Goal: Task Accomplishment & Management: Complete application form

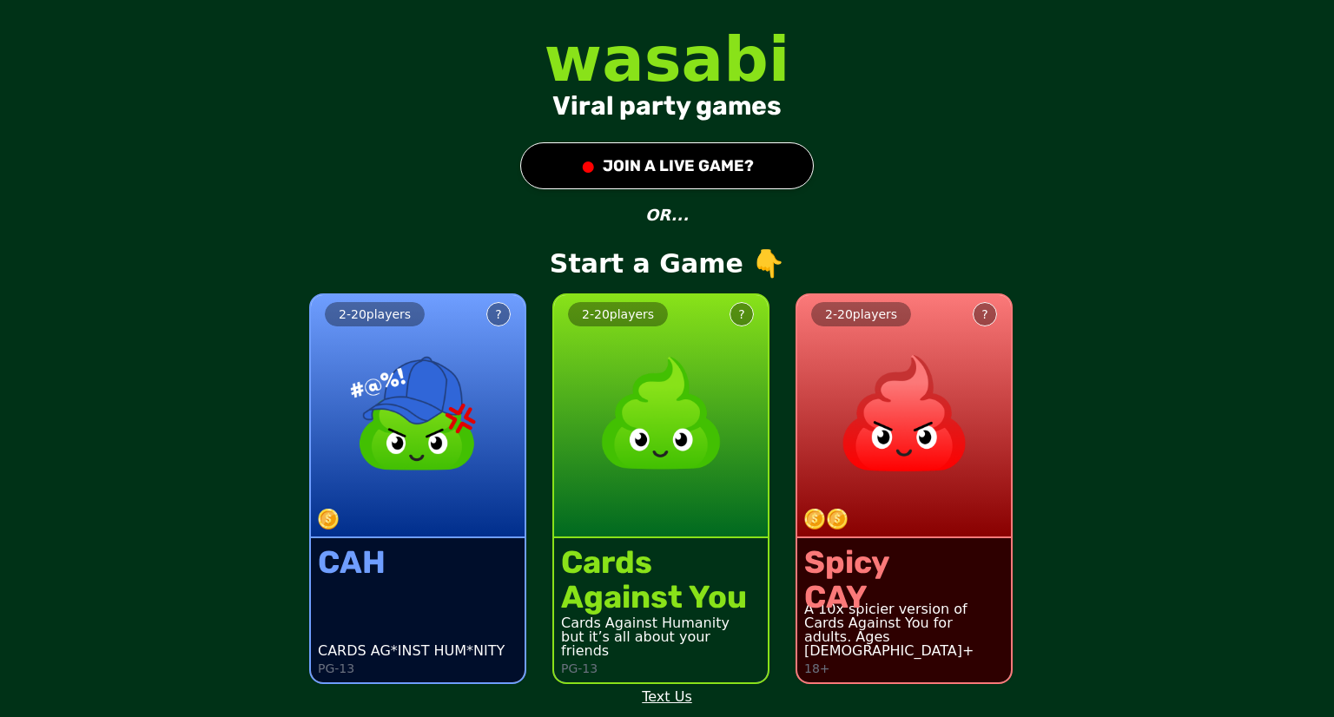
click at [440, 358] on img at bounding box center [417, 413] width 153 height 153
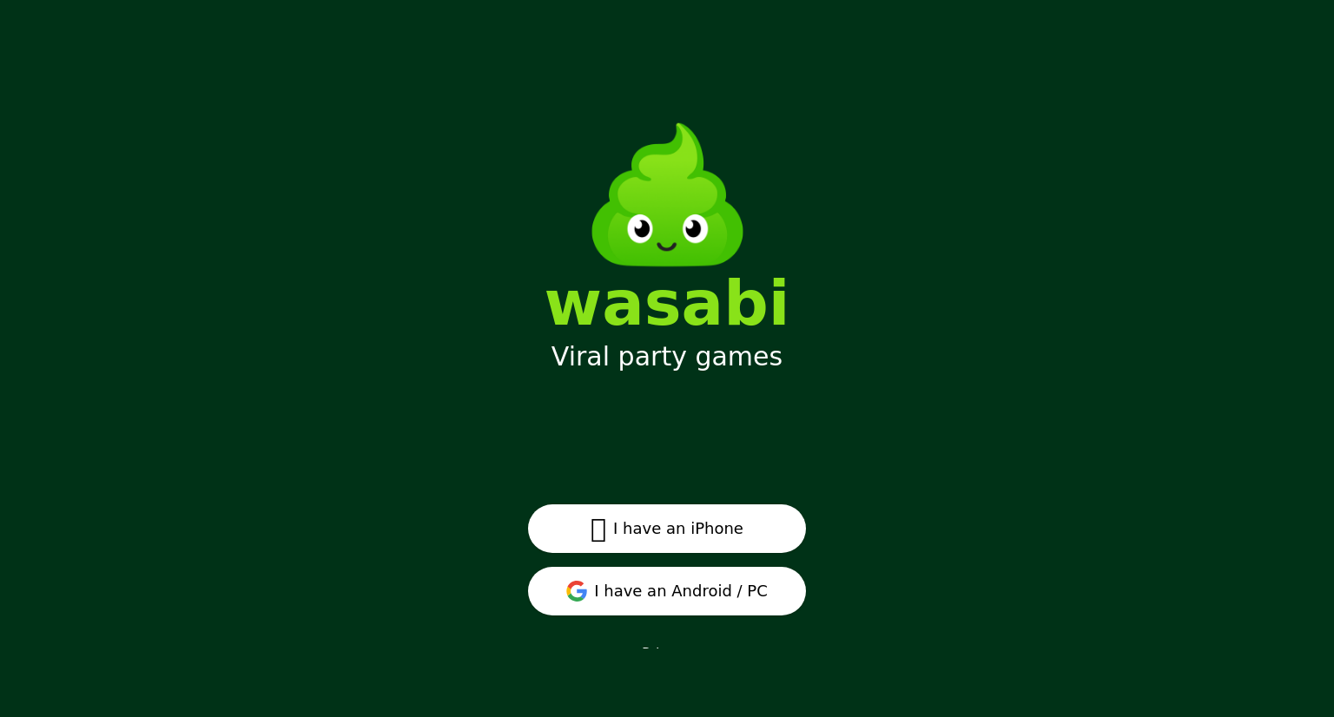
click at [664, 530] on button " I have an iPhone" at bounding box center [667, 529] width 278 height 49
click at [718, 593] on button "I have an Android / PC" at bounding box center [667, 591] width 278 height 49
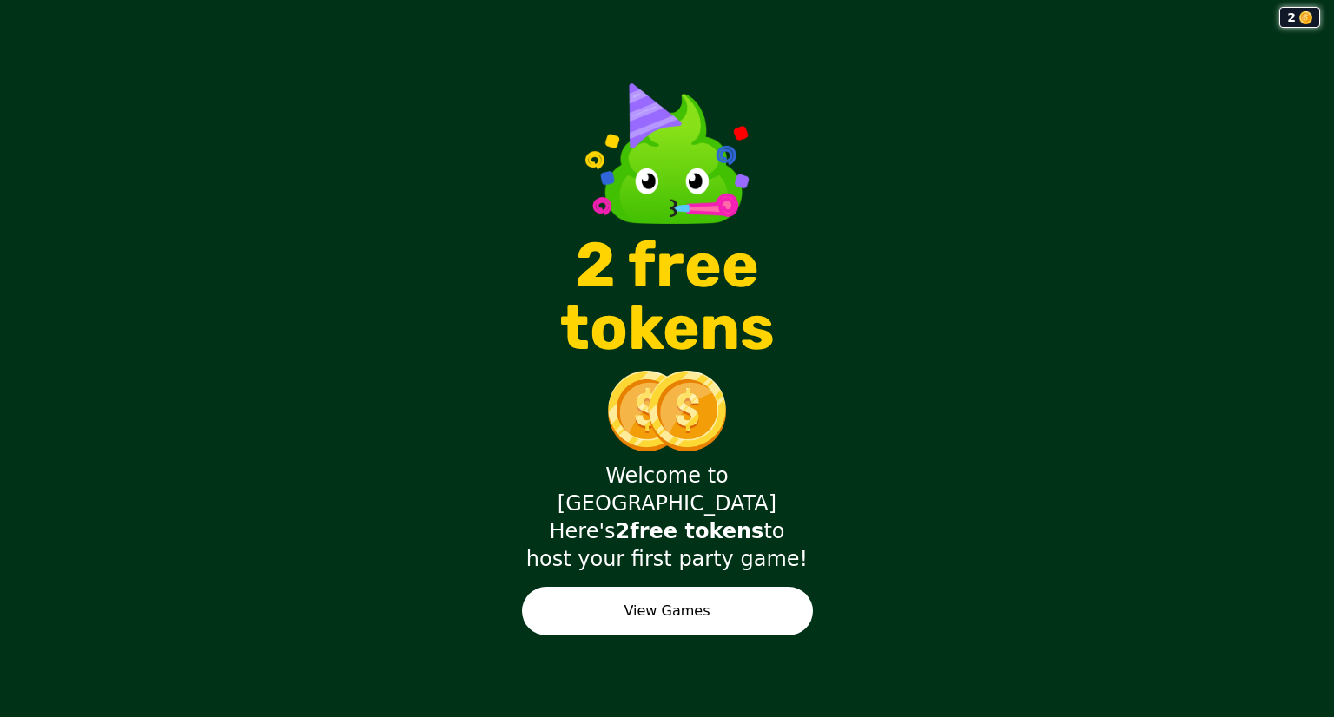
click at [654, 594] on button "View Games" at bounding box center [667, 611] width 291 height 49
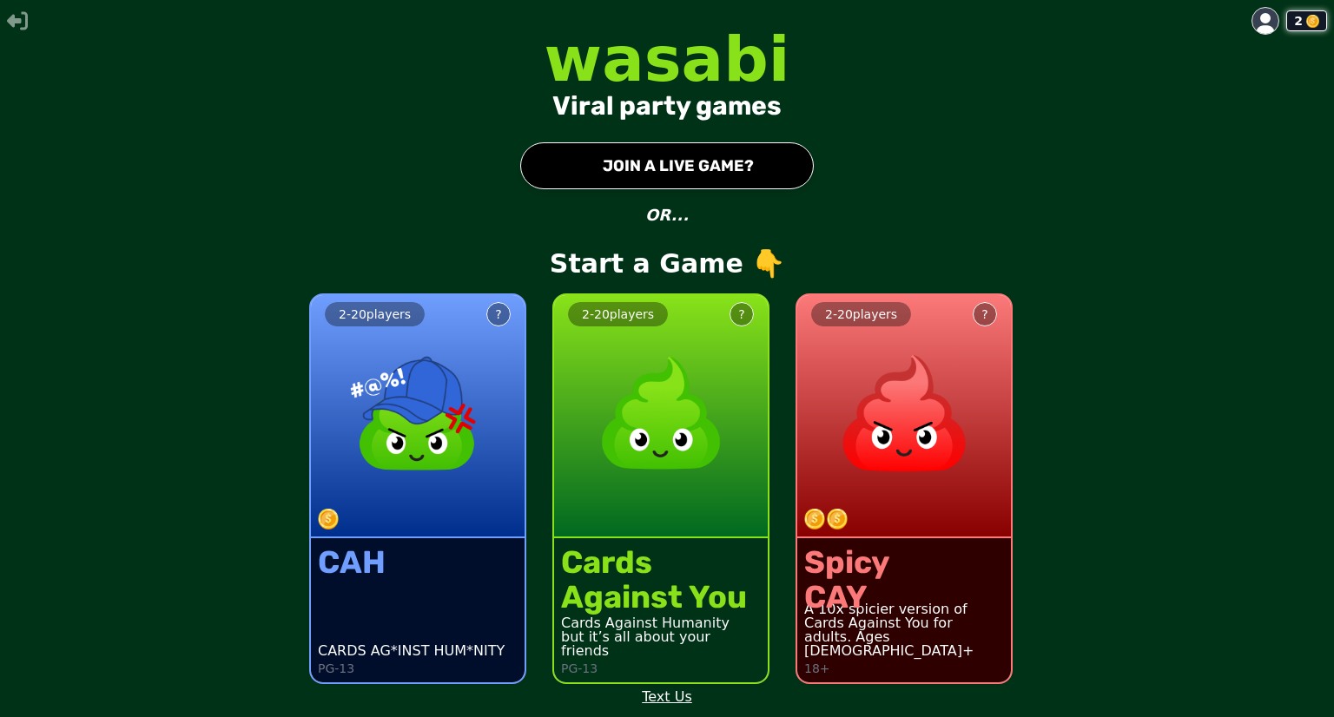
click at [674, 420] on img at bounding box center [661, 413] width 153 height 153
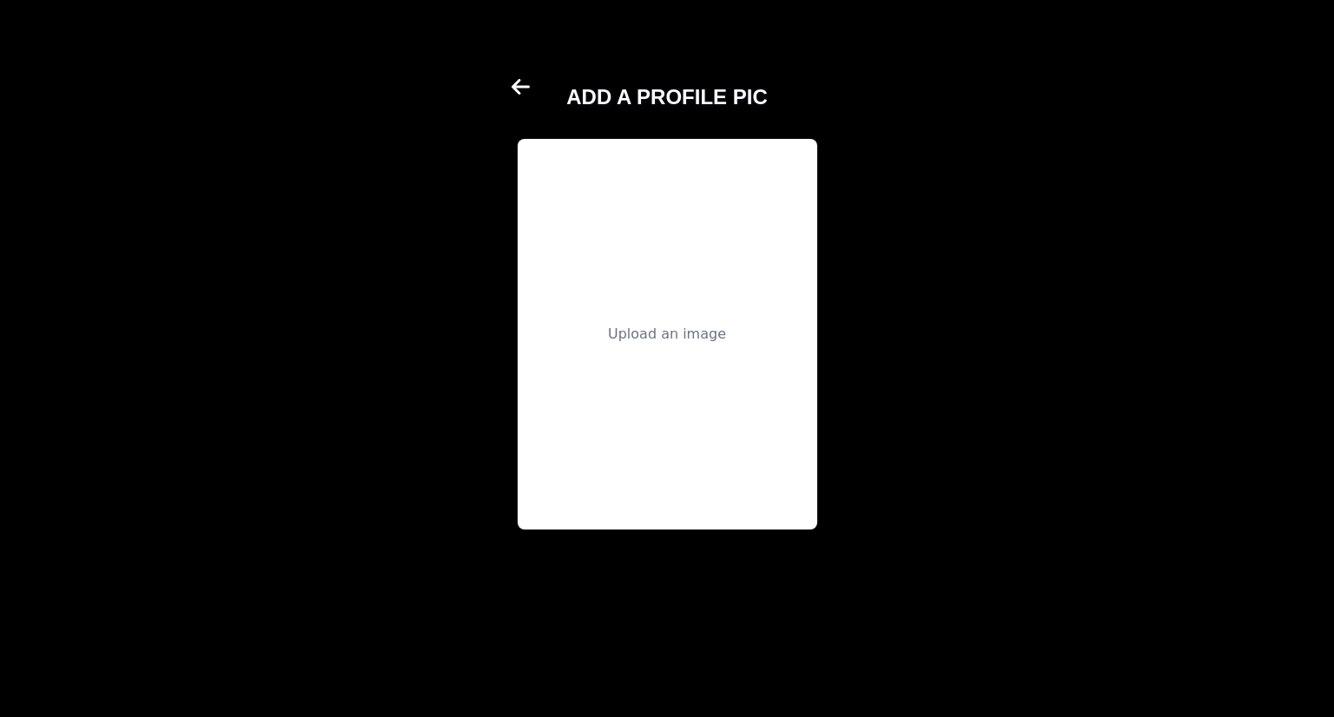
click at [521, 84] on icon at bounding box center [522, 86] width 21 height 21
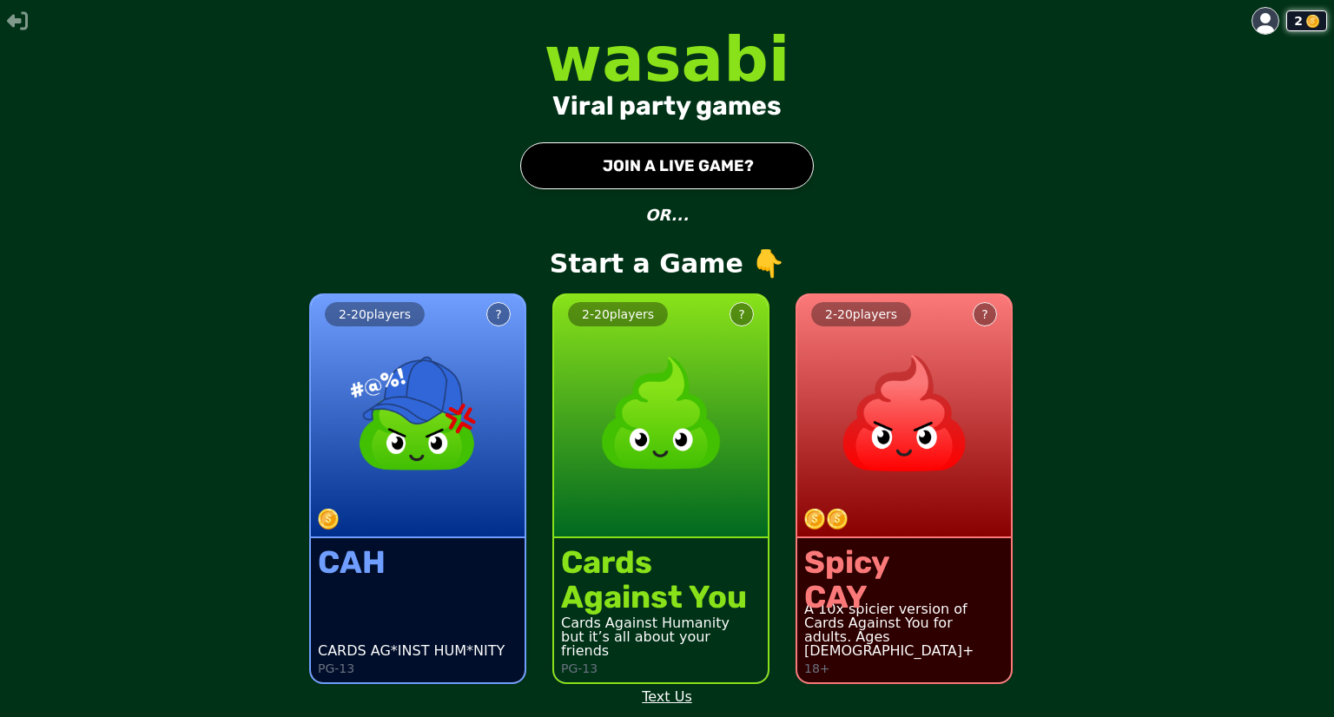
click at [753, 164] on button "● JOIN A LIVE GAME?" at bounding box center [667, 165] width 294 height 47
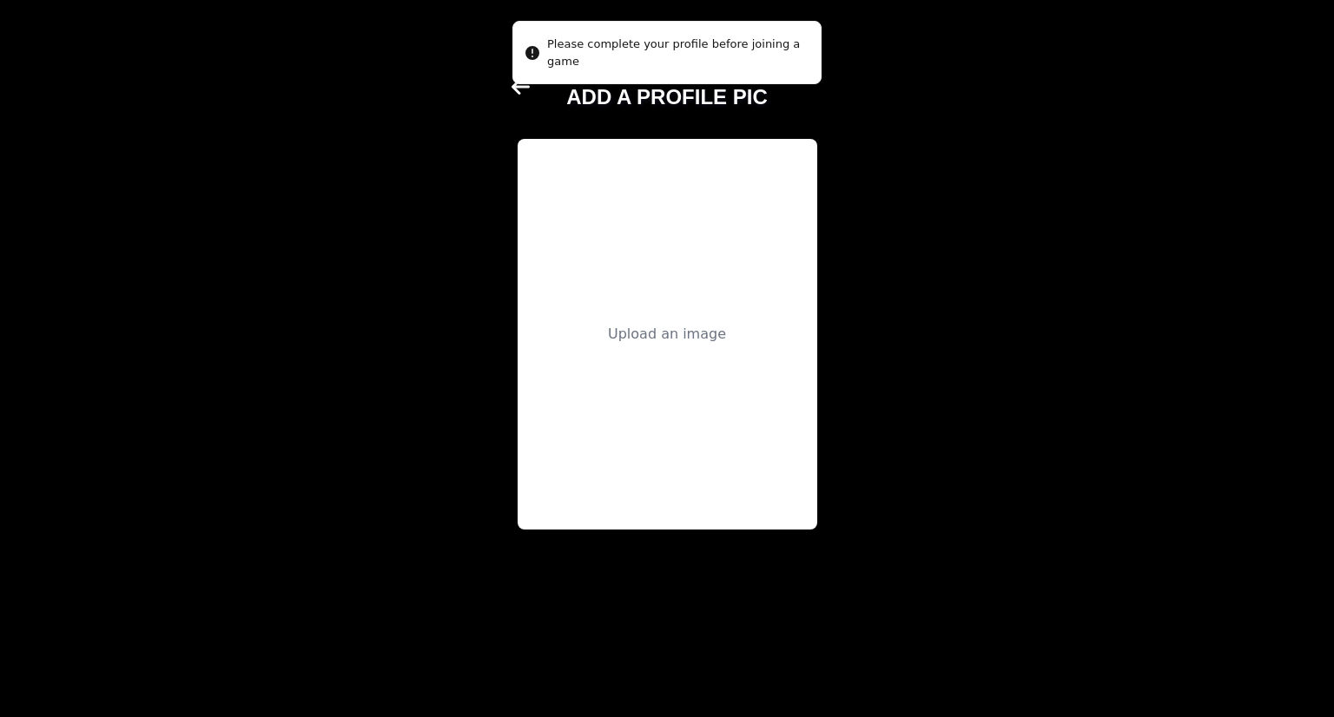
click at [652, 383] on div "Upload an image" at bounding box center [668, 334] width 300 height 391
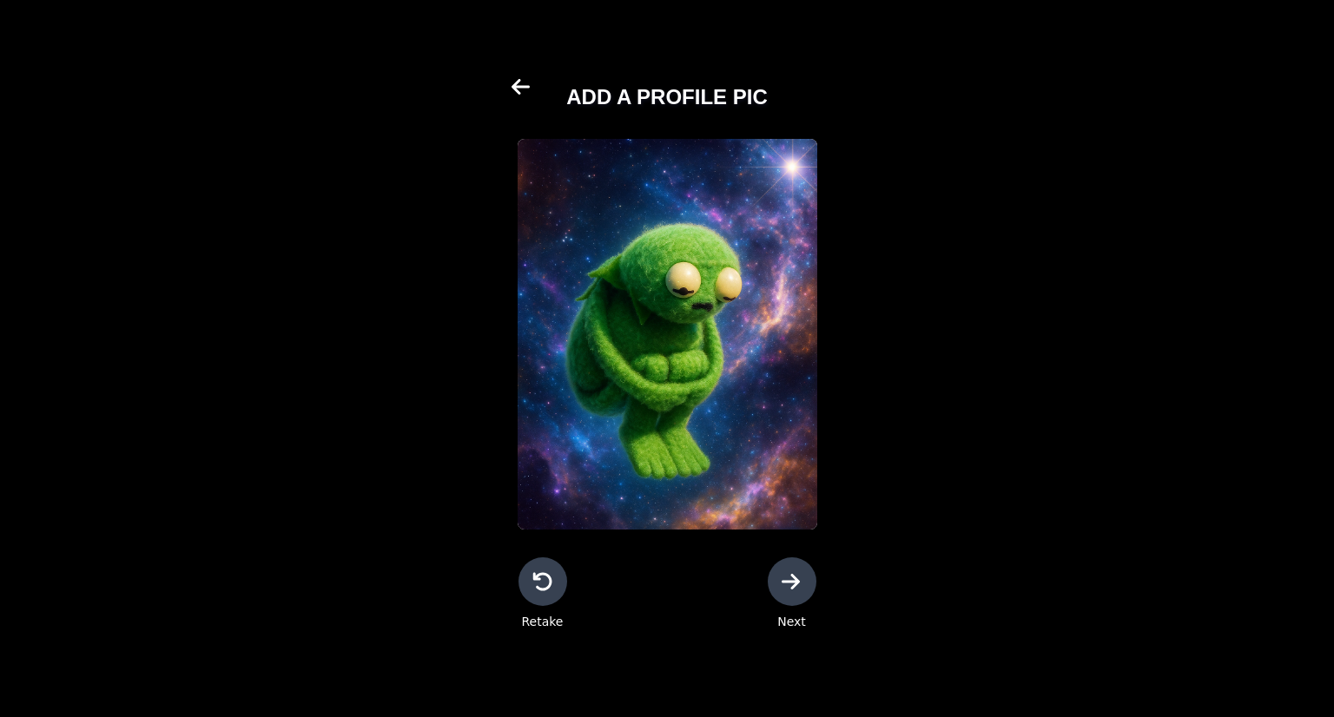
click at [810, 592] on div at bounding box center [792, 582] width 49 height 49
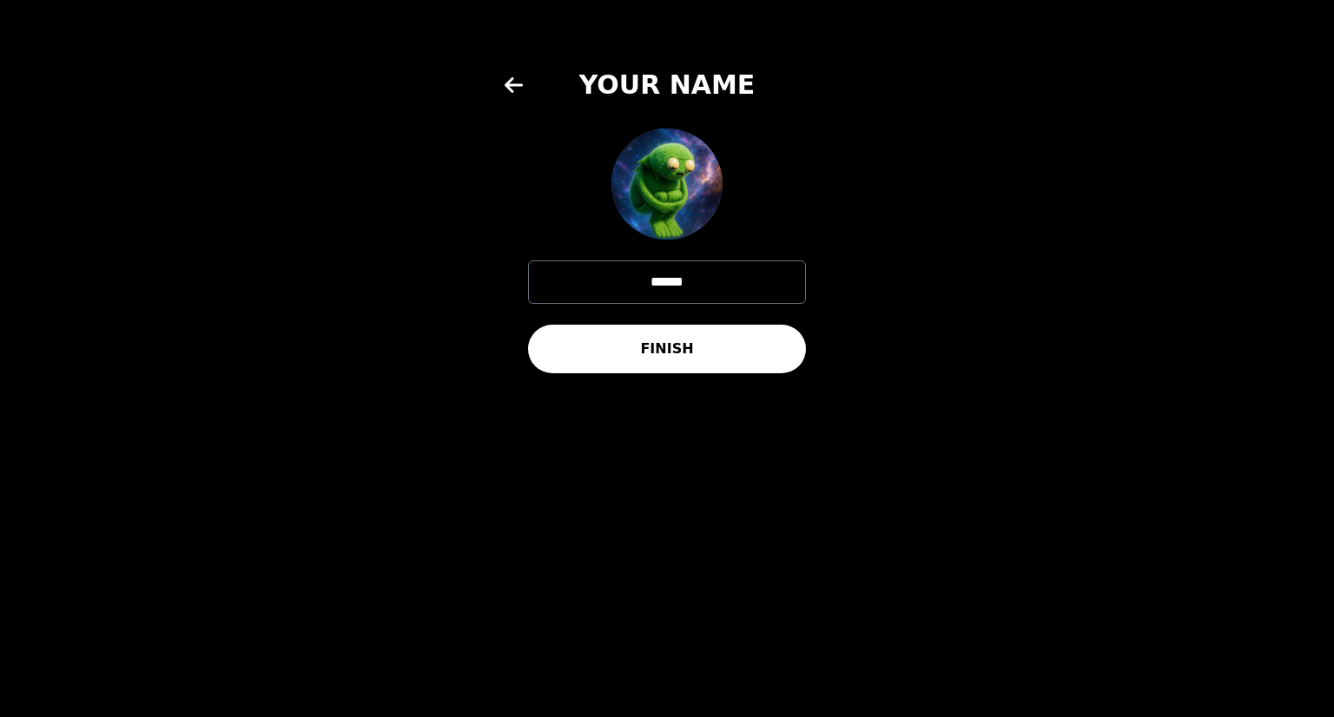
click at [744, 363] on button "FINISH" at bounding box center [667, 349] width 278 height 49
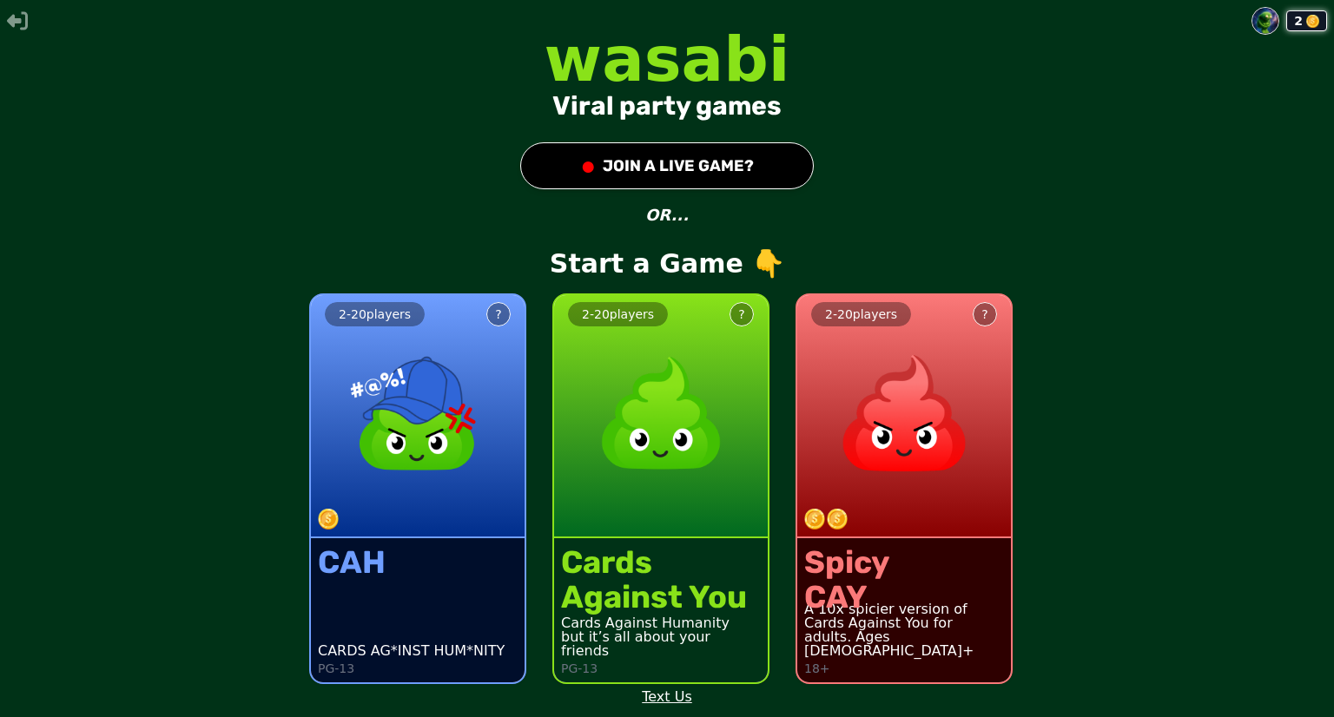
click at [627, 161] on button "● JOIN A LIVE GAME?" at bounding box center [667, 165] width 294 height 47
